Goal: Task Accomplishment & Management: Manage account settings

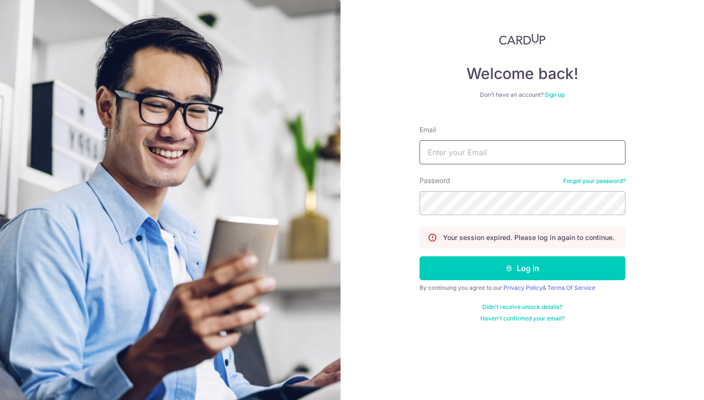
type input "Cyndihana@gmail.com"
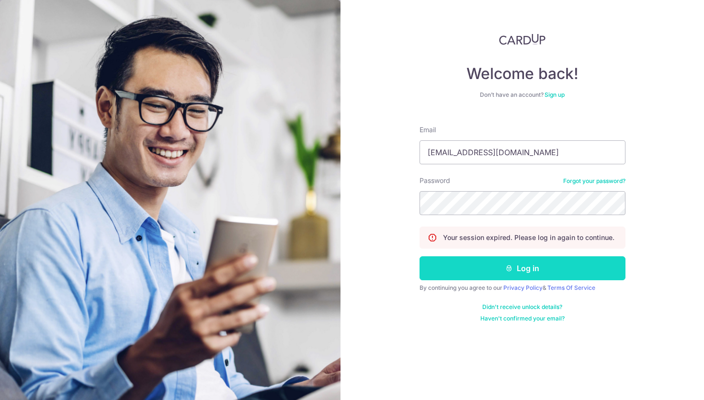
drag, startPoint x: 0, startPoint y: 0, endPoint x: 444, endPoint y: 275, distance: 522.0
click at [444, 275] on button "Log in" at bounding box center [522, 268] width 206 height 24
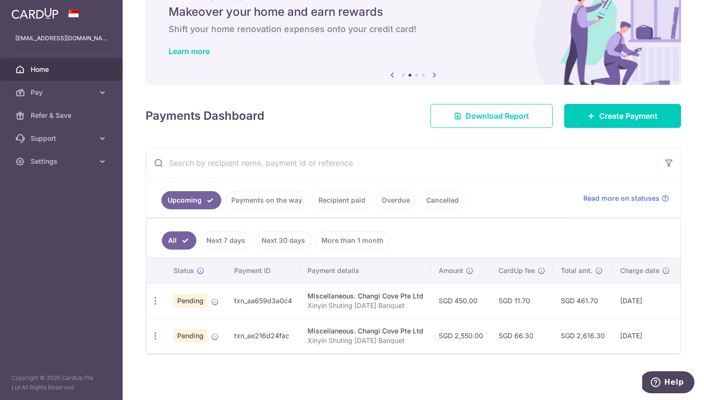
click at [302, 336] on td "Miscellaneous. Changi Cove Pte Ltd Xinyin Shuting [DATE] Banquet" at bounding box center [365, 335] width 131 height 35
click at [156, 336] on icon "button" at bounding box center [155, 336] width 10 height 10
click at [158, 296] on icon "button" at bounding box center [155, 301] width 10 height 10
click at [299, 390] on div "× Pause Schedule Pause all future payments in this series Pause just this one p…" at bounding box center [413, 200] width 581 height 400
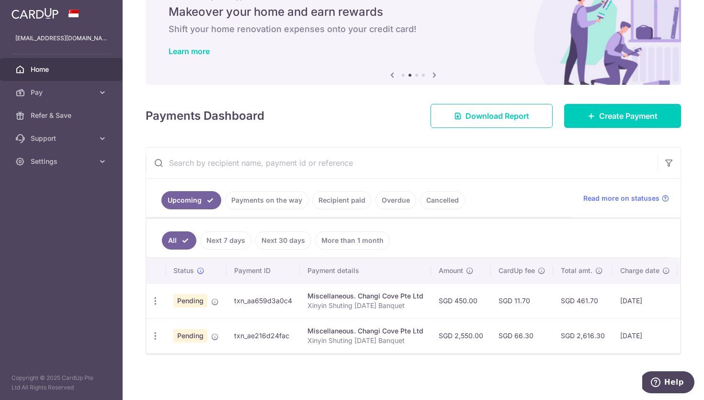
click at [358, 105] on div "Payments Dashboard Download Report Create Payment" at bounding box center [413, 114] width 535 height 28
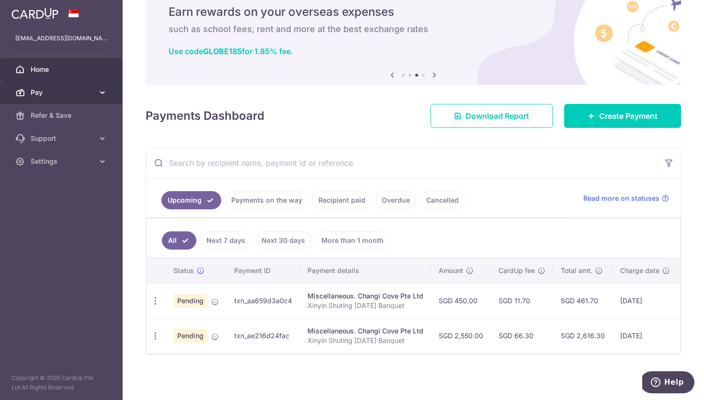
click at [83, 87] on link "Pay" at bounding box center [61, 92] width 123 height 23
